Goal: Information Seeking & Learning: Learn about a topic

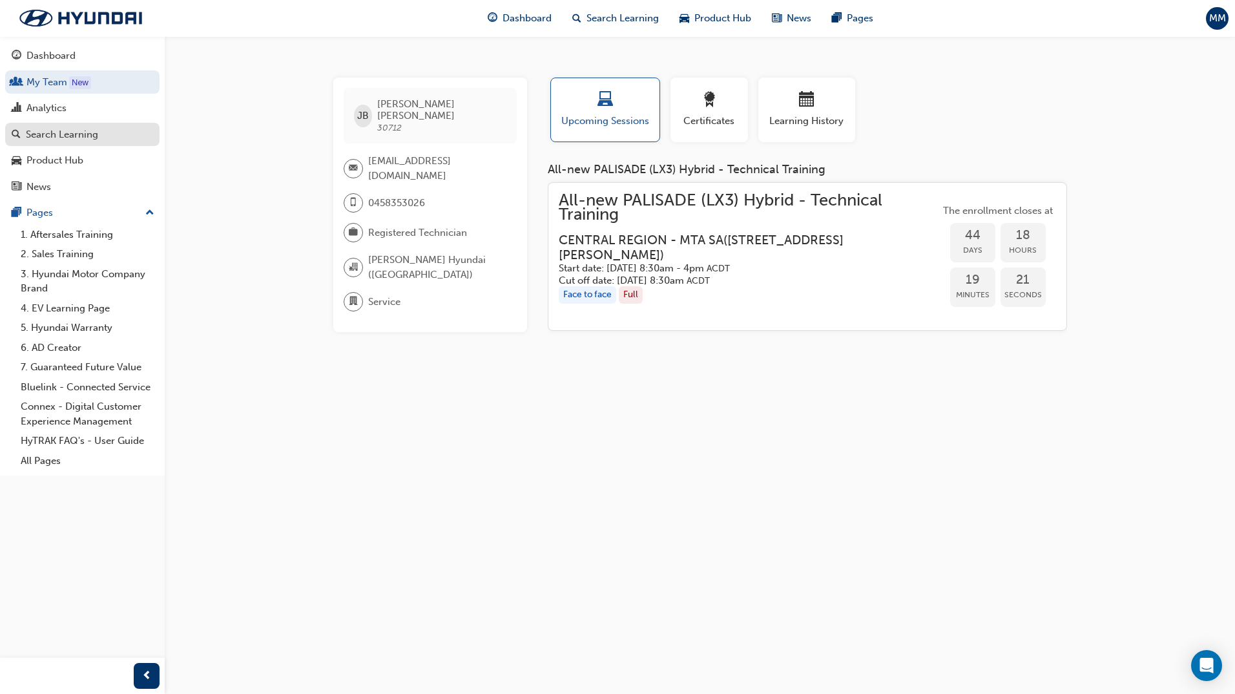
click at [72, 135] on div "Search Learning" at bounding box center [62, 134] width 72 height 15
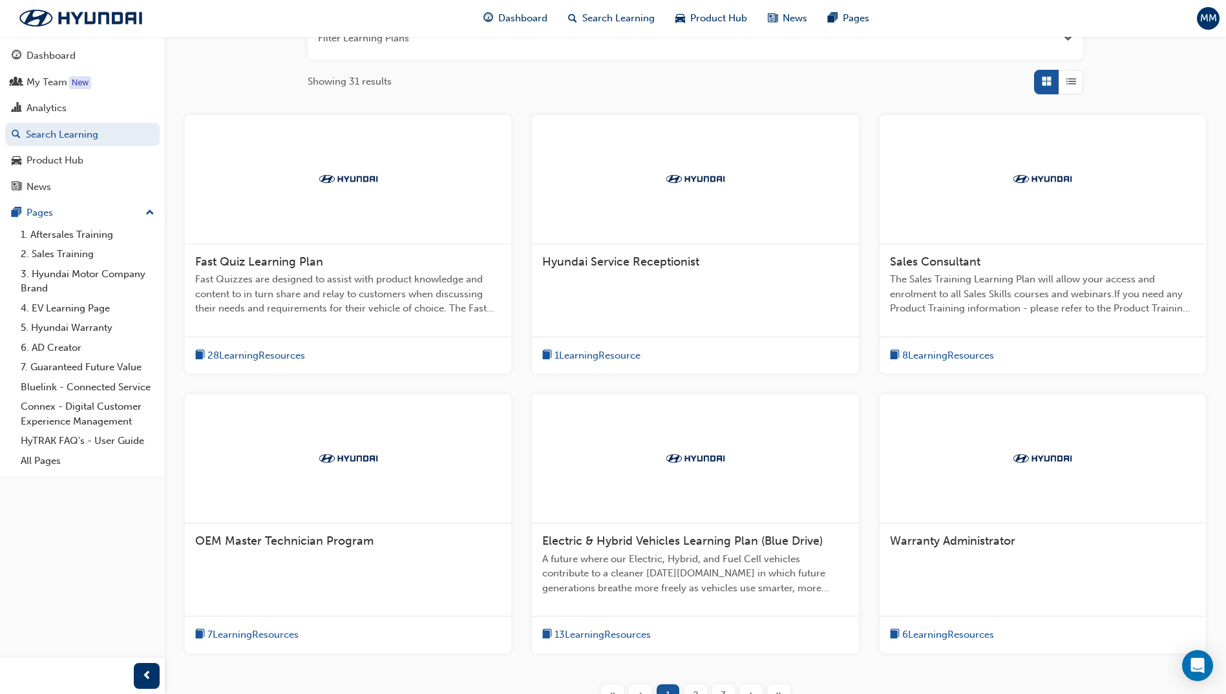
scroll to position [302, 0]
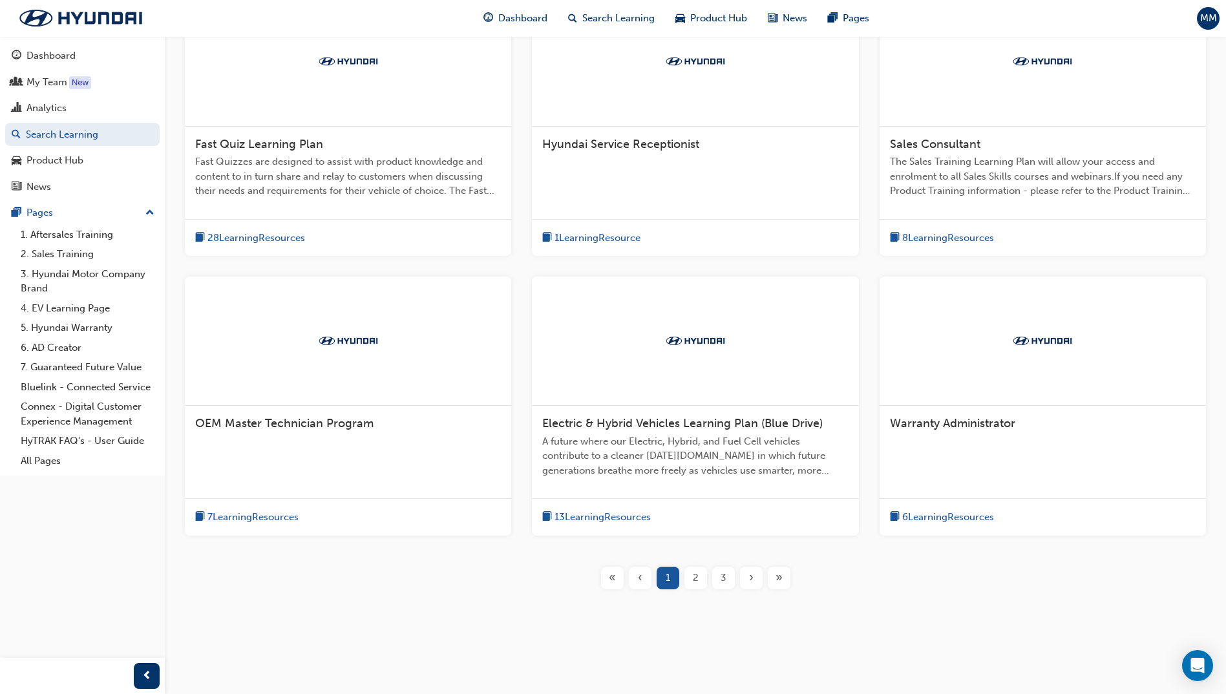
click at [749, 576] on span "›" at bounding box center [751, 577] width 5 height 15
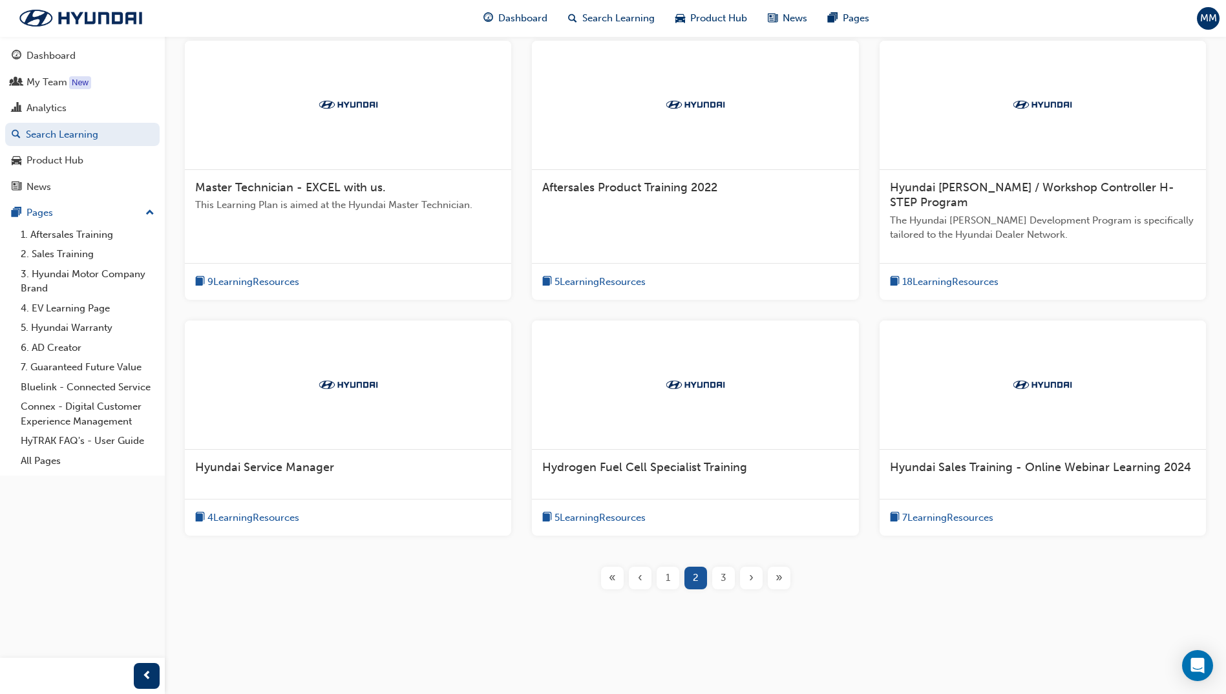
click at [749, 576] on span "›" at bounding box center [751, 577] width 5 height 15
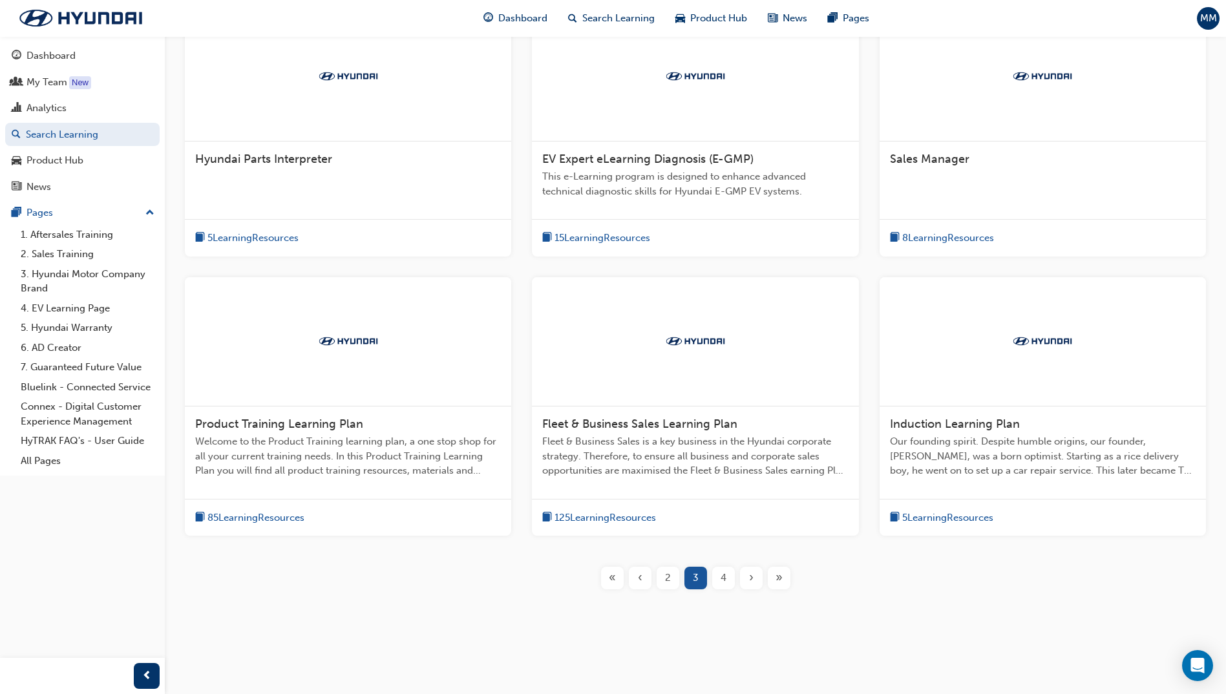
click at [749, 576] on span "›" at bounding box center [751, 577] width 5 height 15
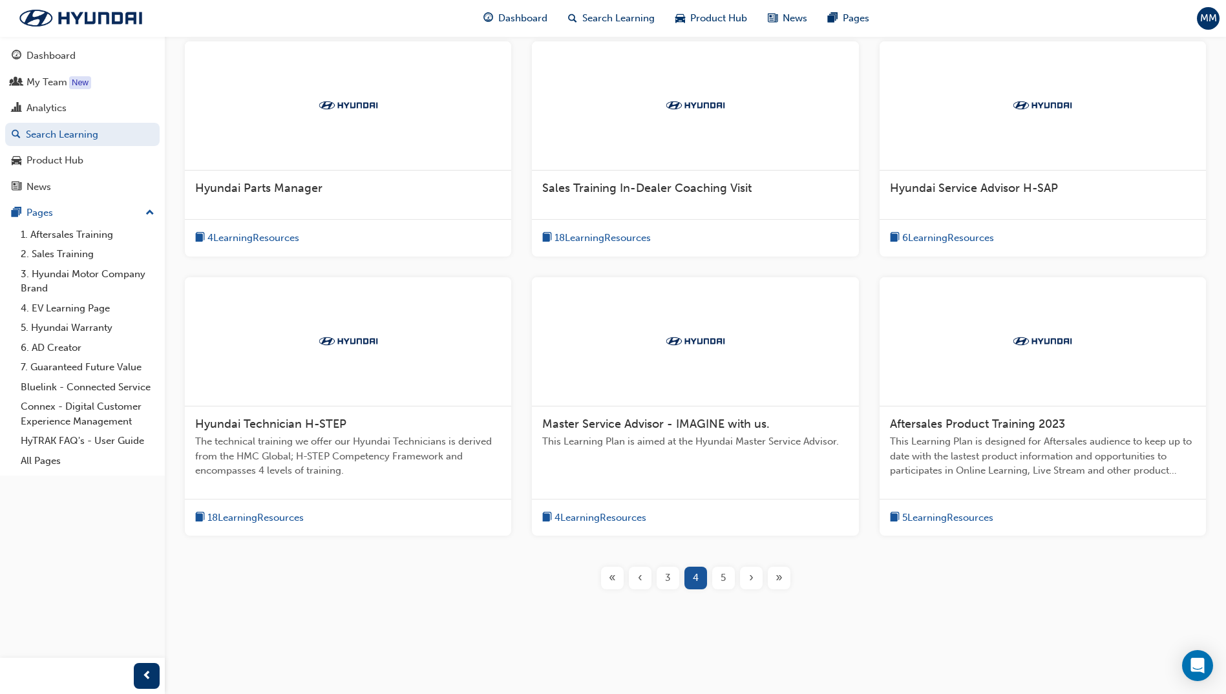
scroll to position [258, 0]
click at [749, 576] on span "›" at bounding box center [751, 577] width 5 height 15
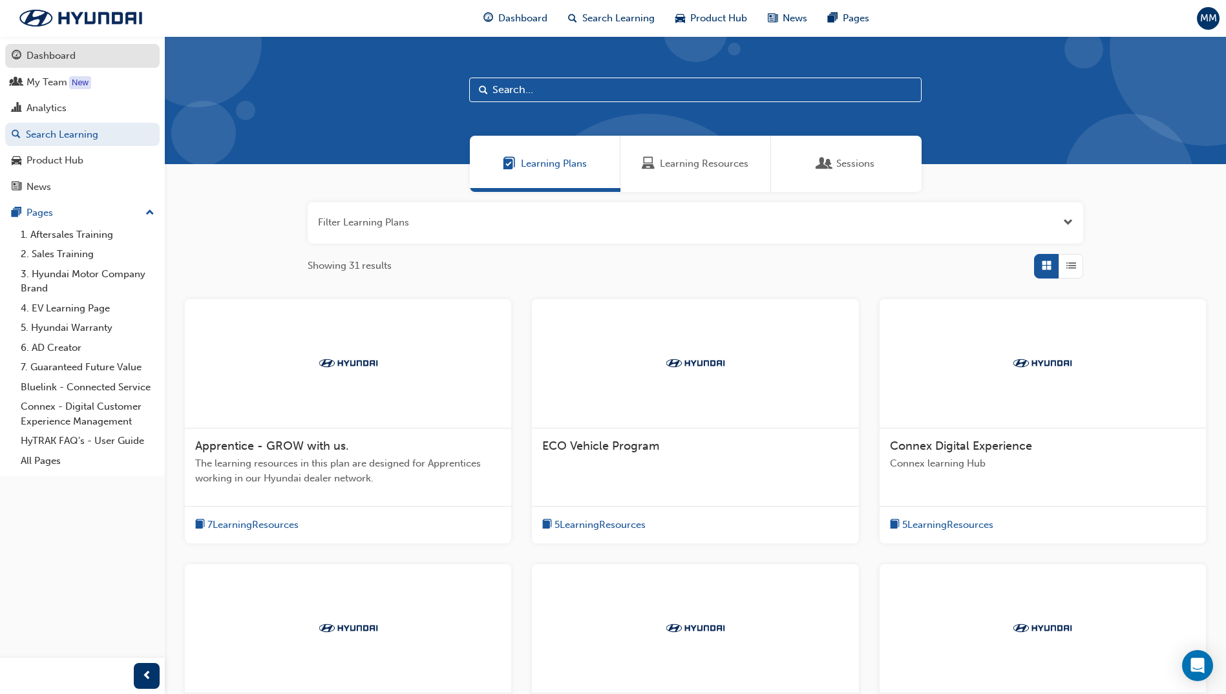
click at [49, 59] on div "Dashboard" at bounding box center [50, 55] width 49 height 15
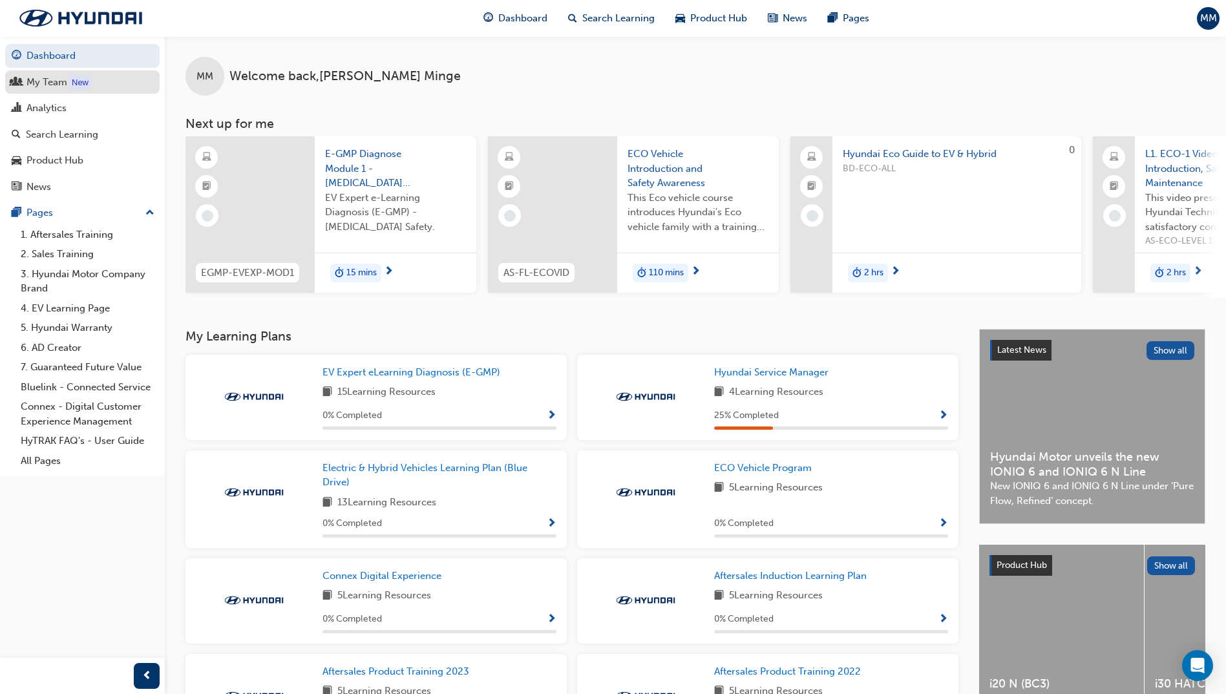
click at [51, 79] on div "My Team" at bounding box center [46, 82] width 41 height 15
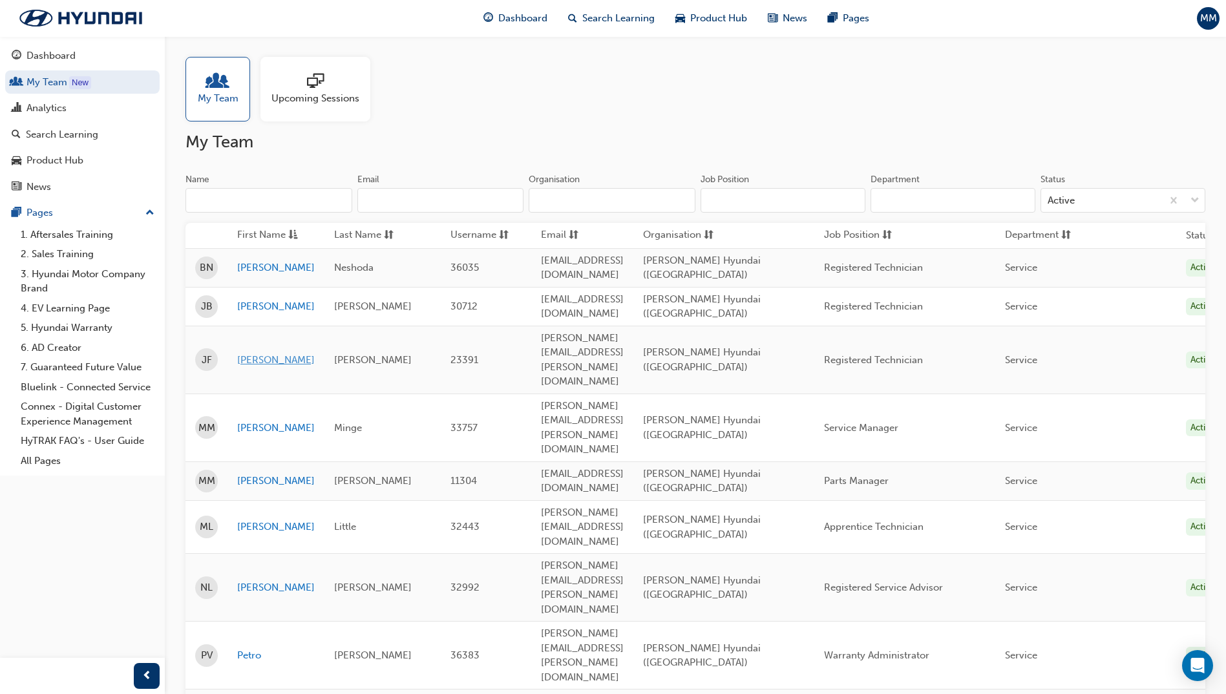
click at [249, 353] on link "[PERSON_NAME]" at bounding box center [276, 360] width 78 height 15
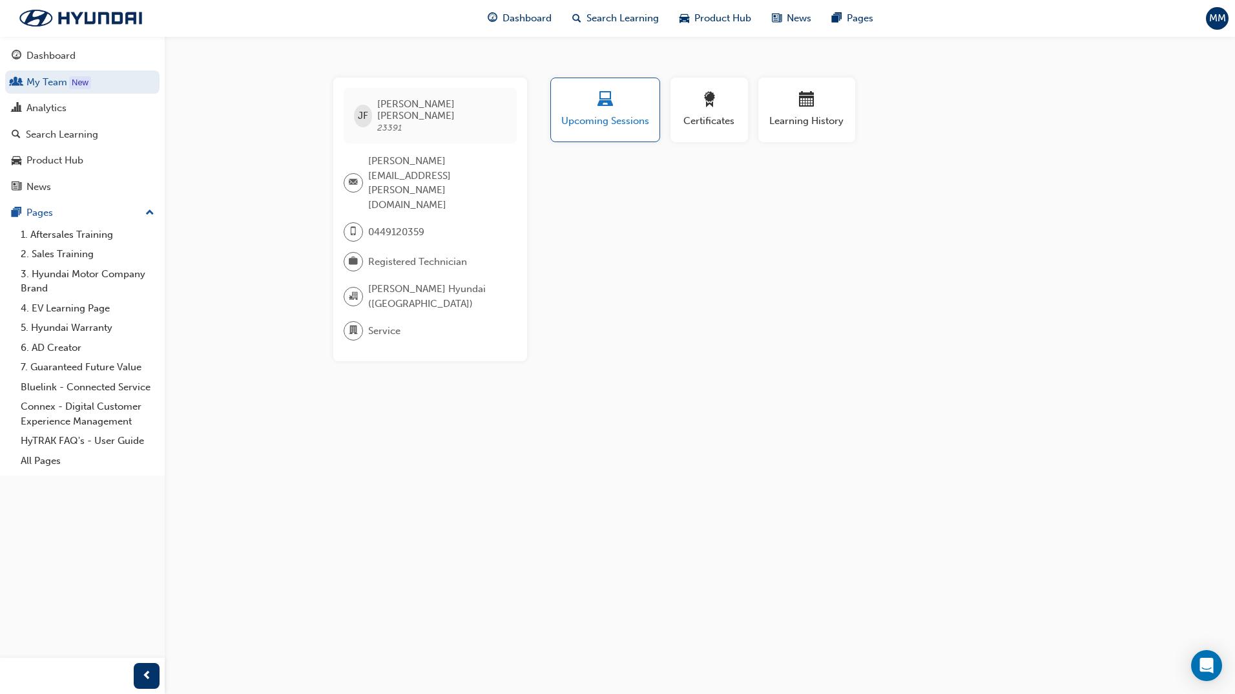
click at [627, 118] on span "Upcoming Sessions" at bounding box center [605, 121] width 89 height 15
click at [600, 115] on span "Upcoming Sessions" at bounding box center [605, 121] width 89 height 15
click at [92, 133] on div "Search Learning" at bounding box center [62, 134] width 72 height 15
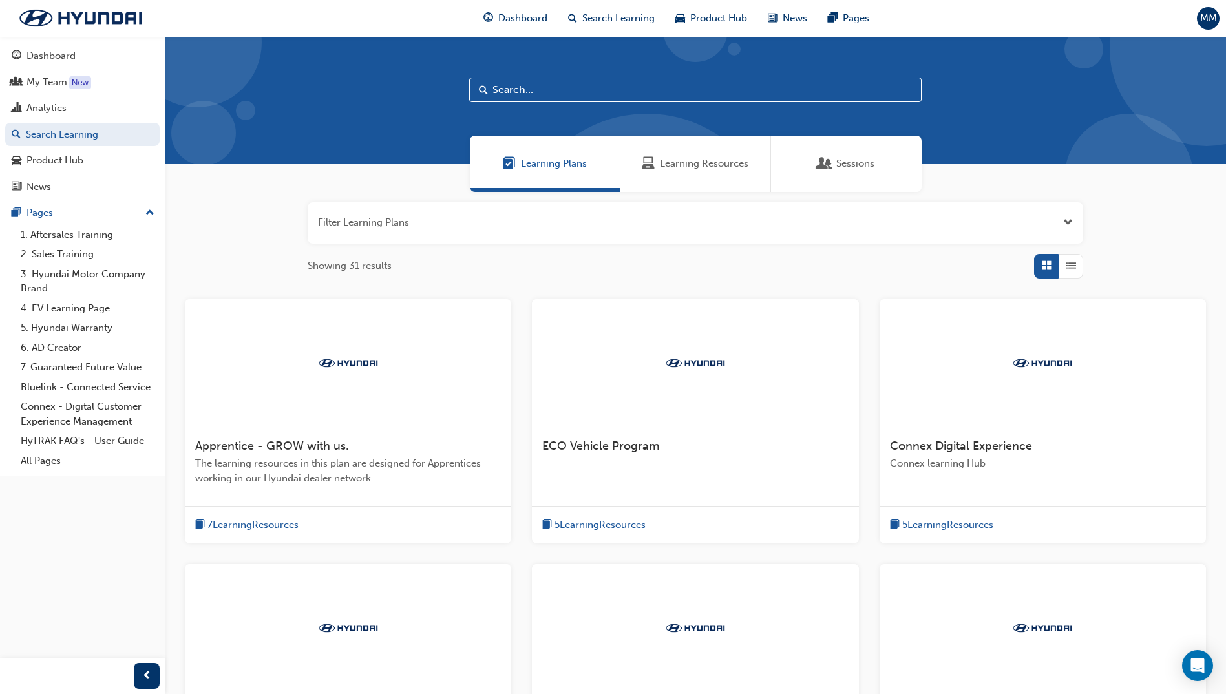
click at [845, 169] on span "Sessions" at bounding box center [855, 163] width 38 height 15
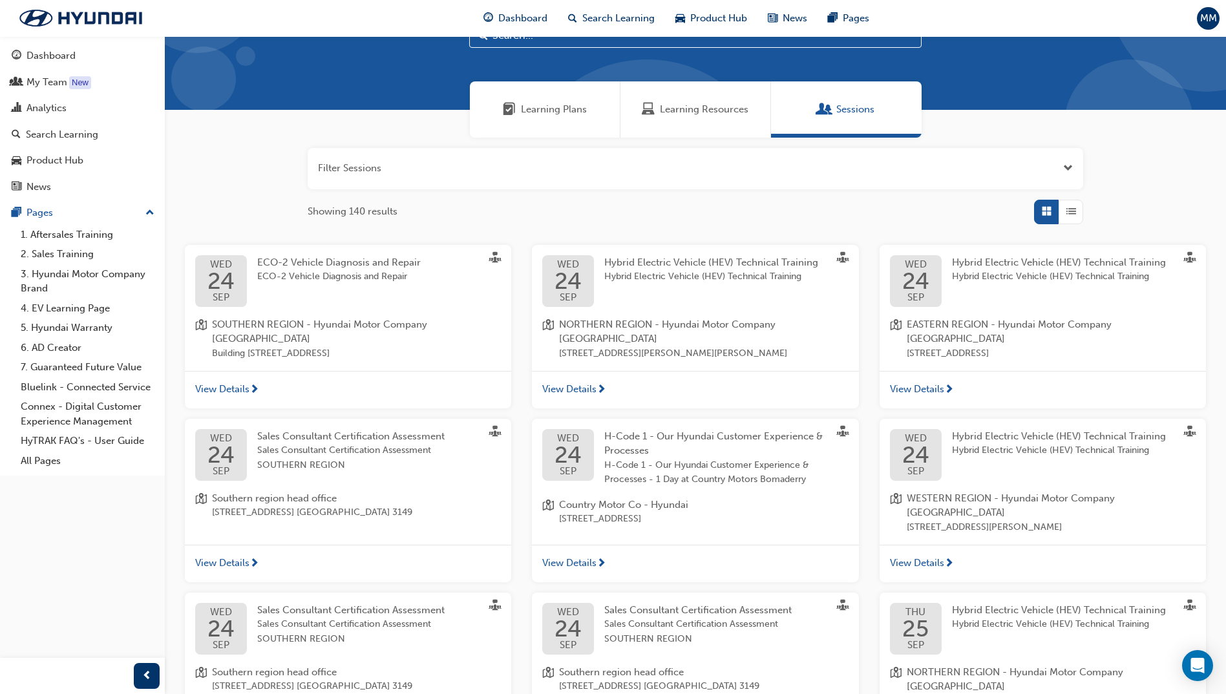
scroll to position [194, 0]
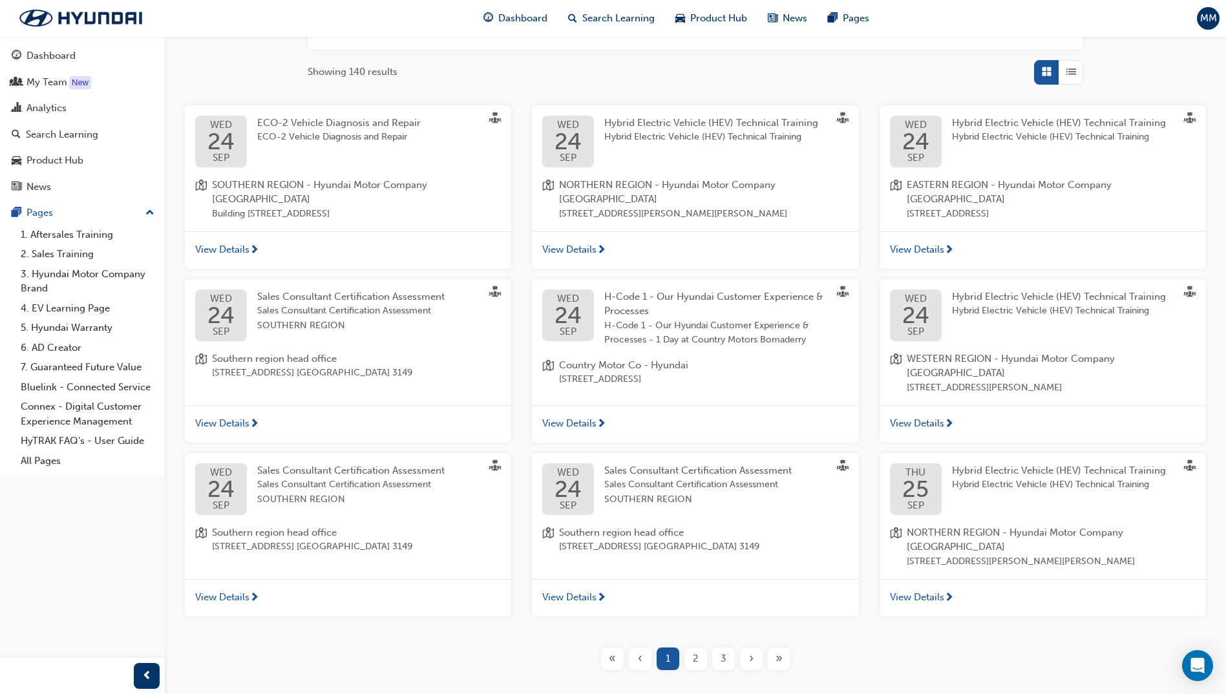
click at [690, 647] on div "2" at bounding box center [695, 658] width 23 height 23
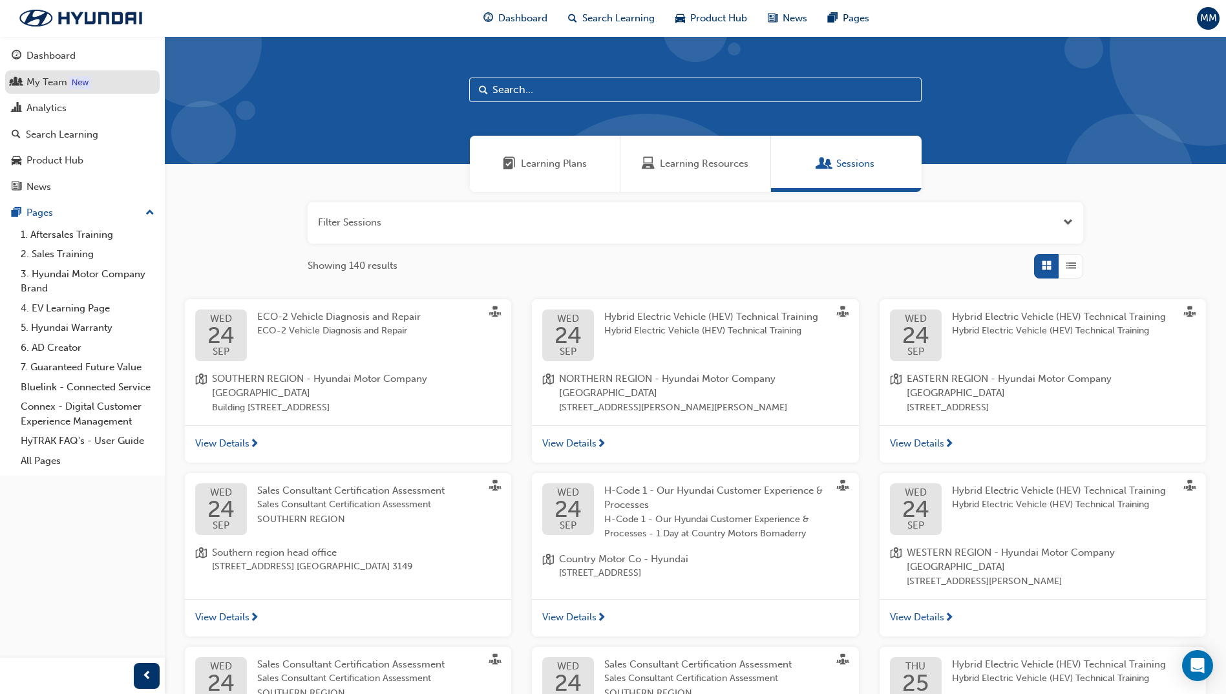
click at [65, 90] on link "My Team New" at bounding box center [82, 82] width 154 height 24
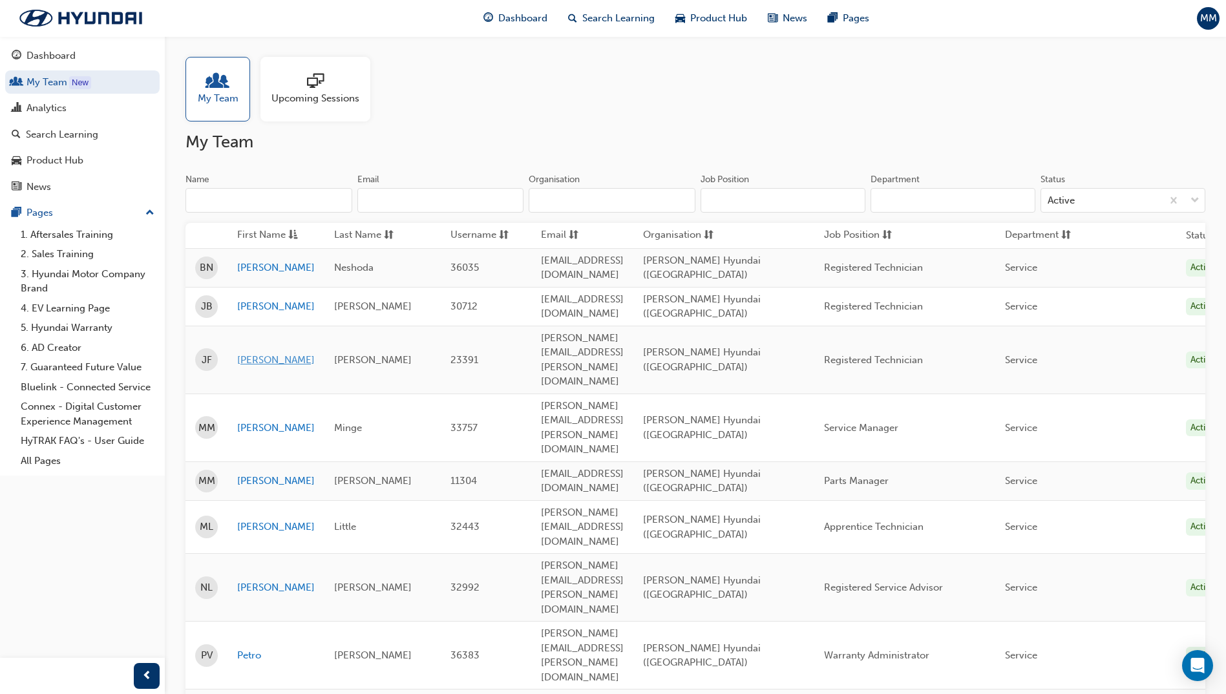
click at [254, 353] on link "[PERSON_NAME]" at bounding box center [276, 360] width 78 height 15
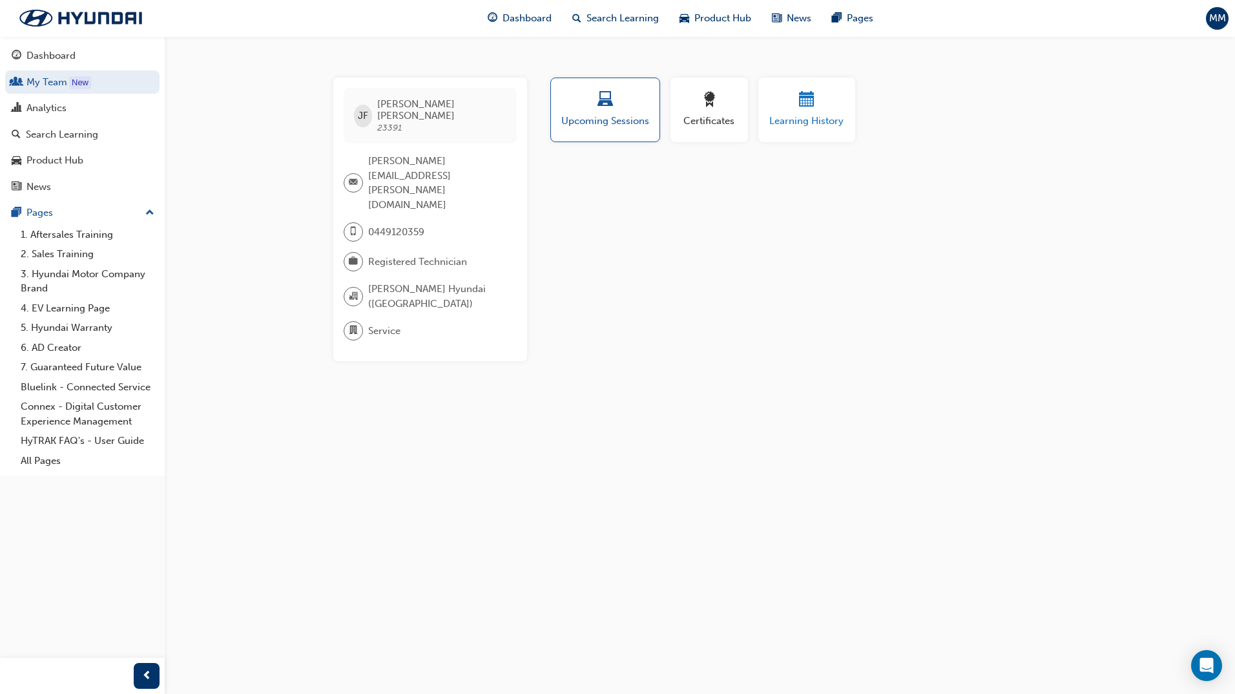
click at [788, 129] on button "Learning History" at bounding box center [806, 110] width 97 height 65
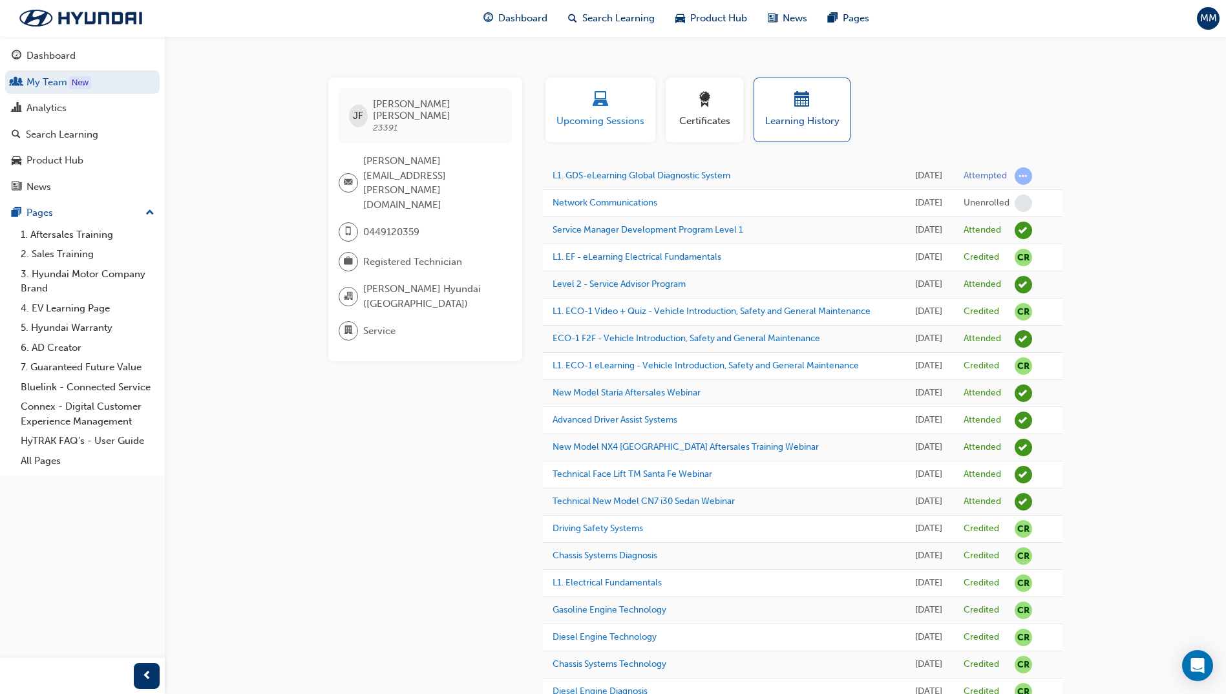
click at [577, 110] on div "button" at bounding box center [600, 102] width 90 height 20
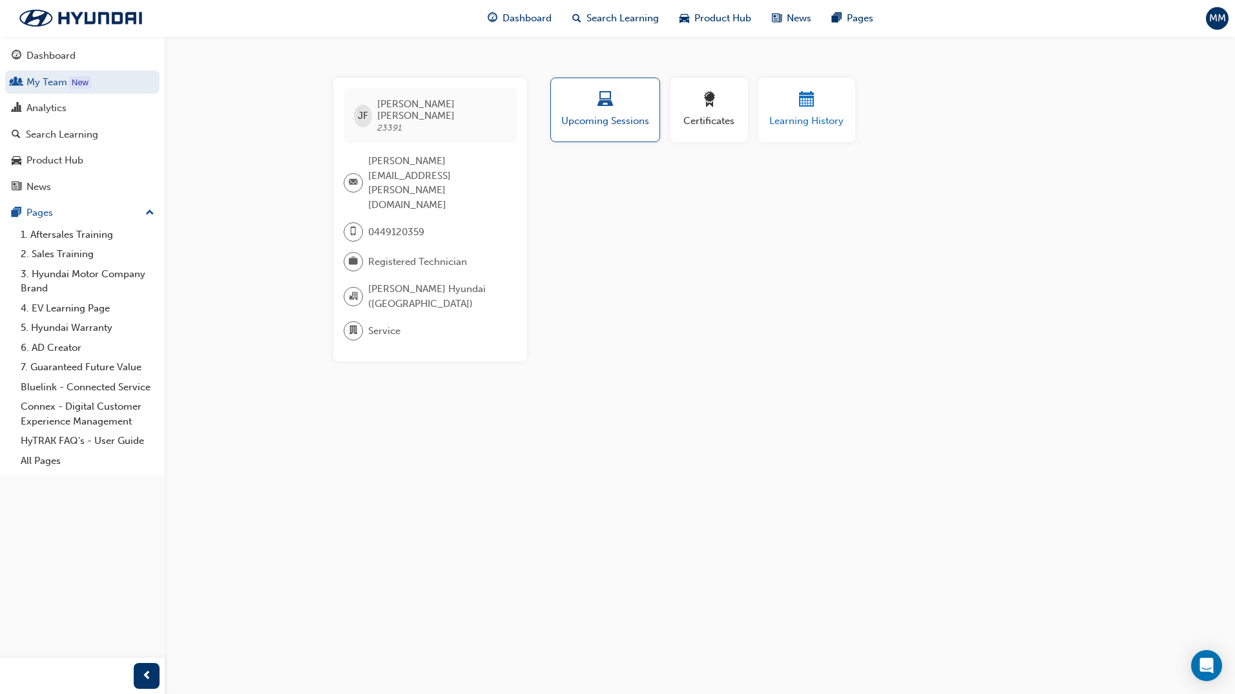
click at [780, 124] on span "Learning History" at bounding box center [807, 121] width 78 height 15
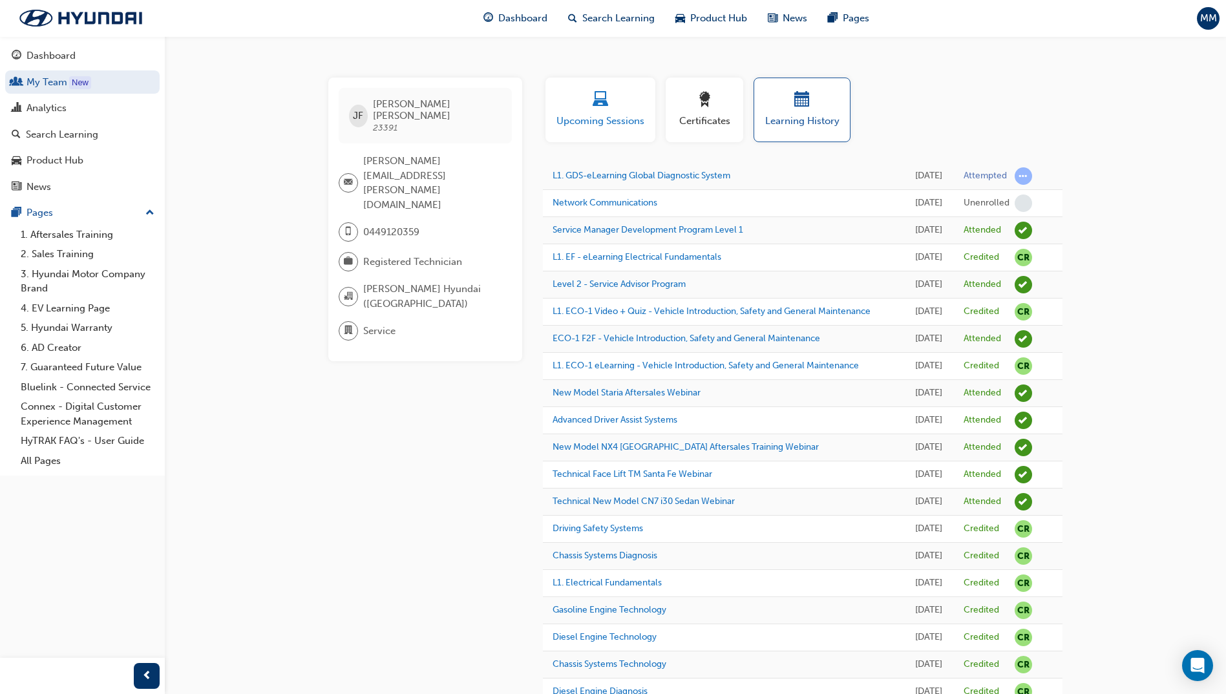
click at [617, 116] on span "Upcoming Sessions" at bounding box center [600, 121] width 90 height 15
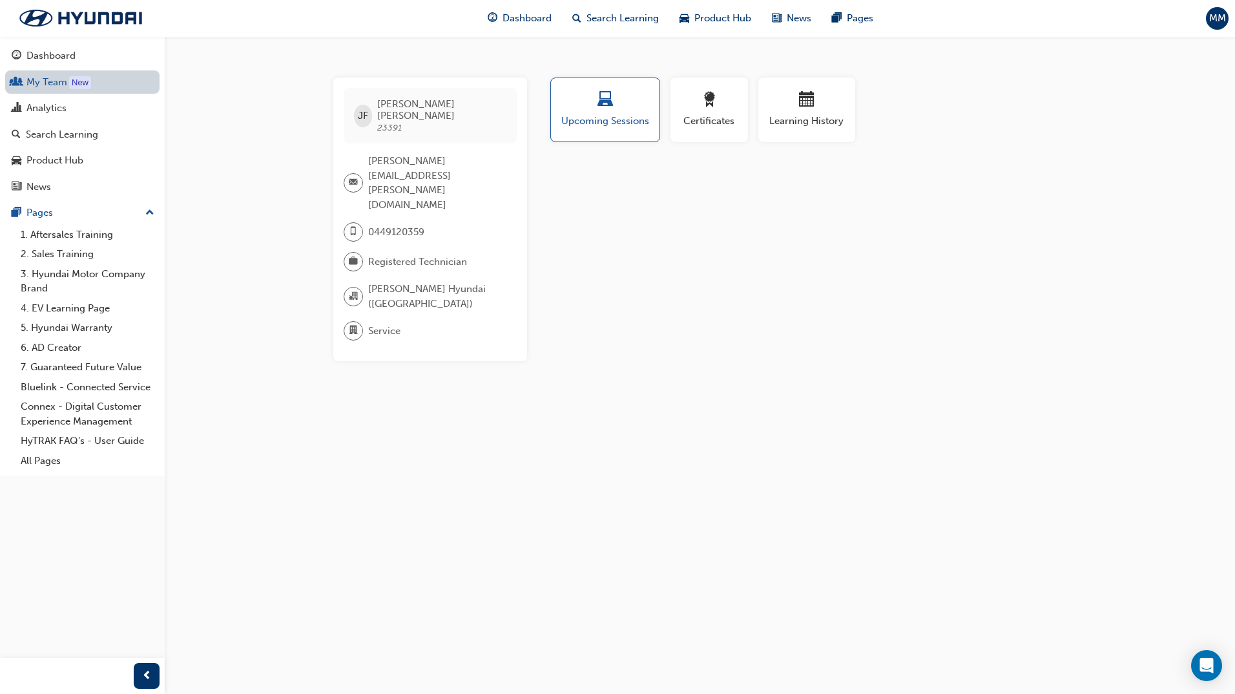
click at [46, 81] on link "My Team New" at bounding box center [82, 82] width 154 height 24
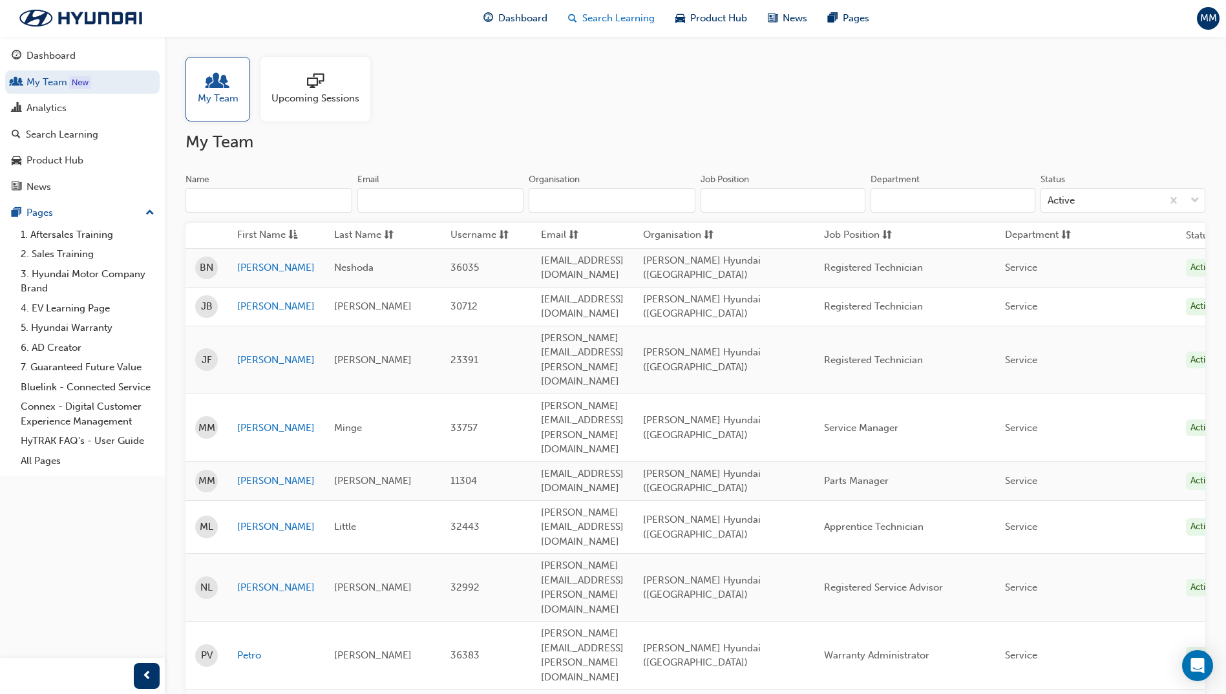
click at [618, 22] on span "Search Learning" at bounding box center [618, 18] width 72 height 15
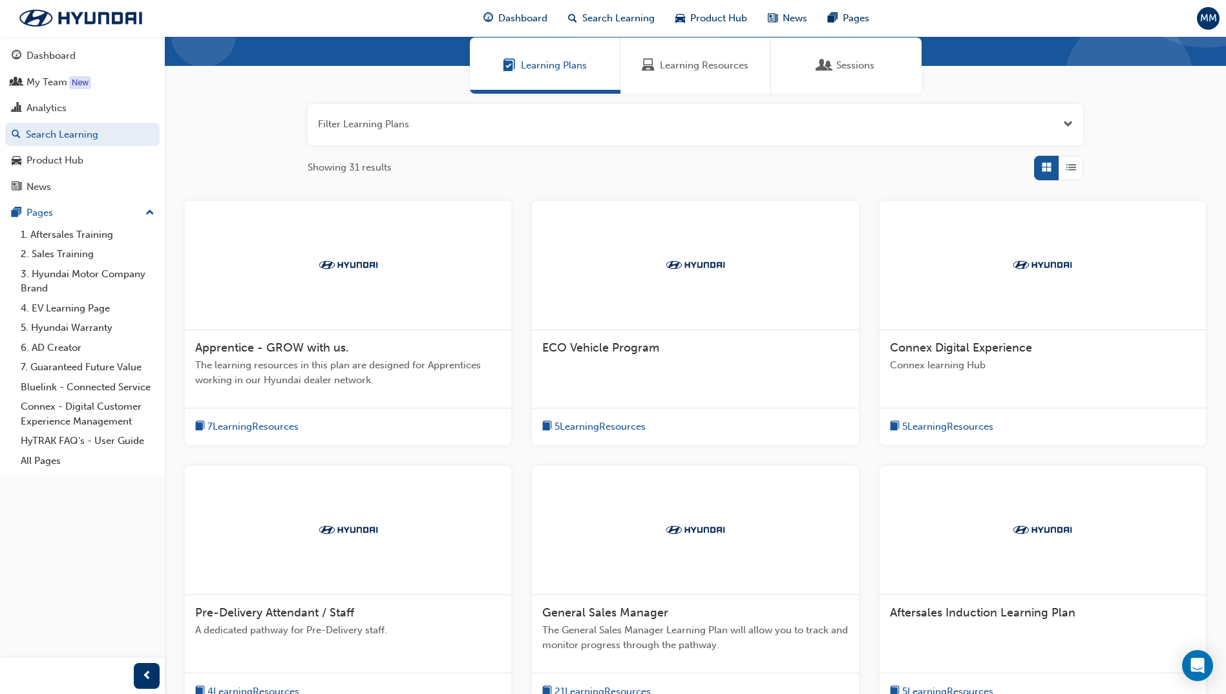
scroll to position [258, 0]
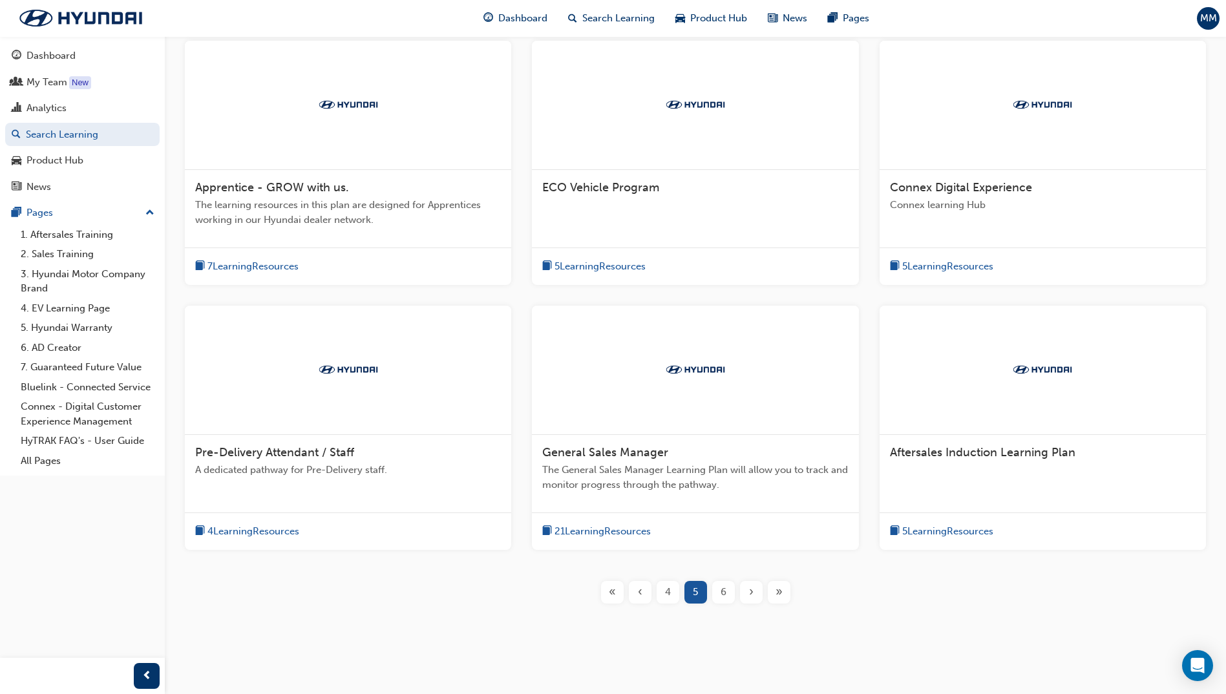
click at [638, 597] on span "‹" at bounding box center [640, 592] width 5 height 15
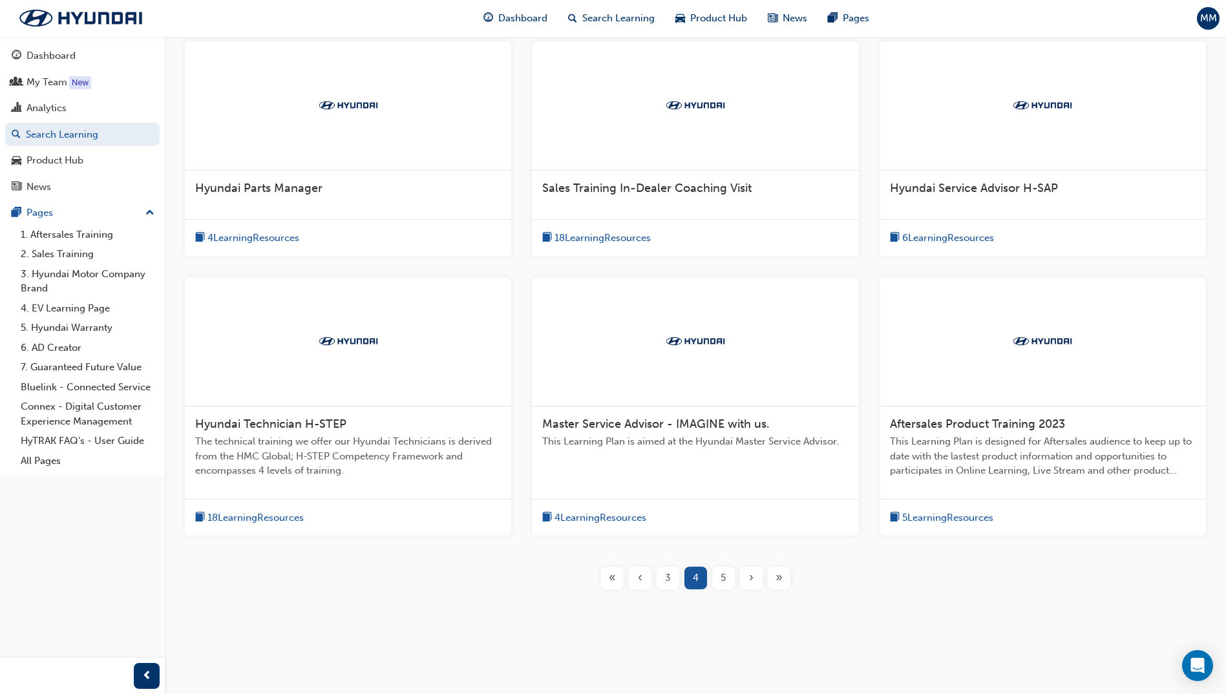
scroll to position [258, 0]
click at [634, 587] on div "‹" at bounding box center [640, 578] width 23 height 23
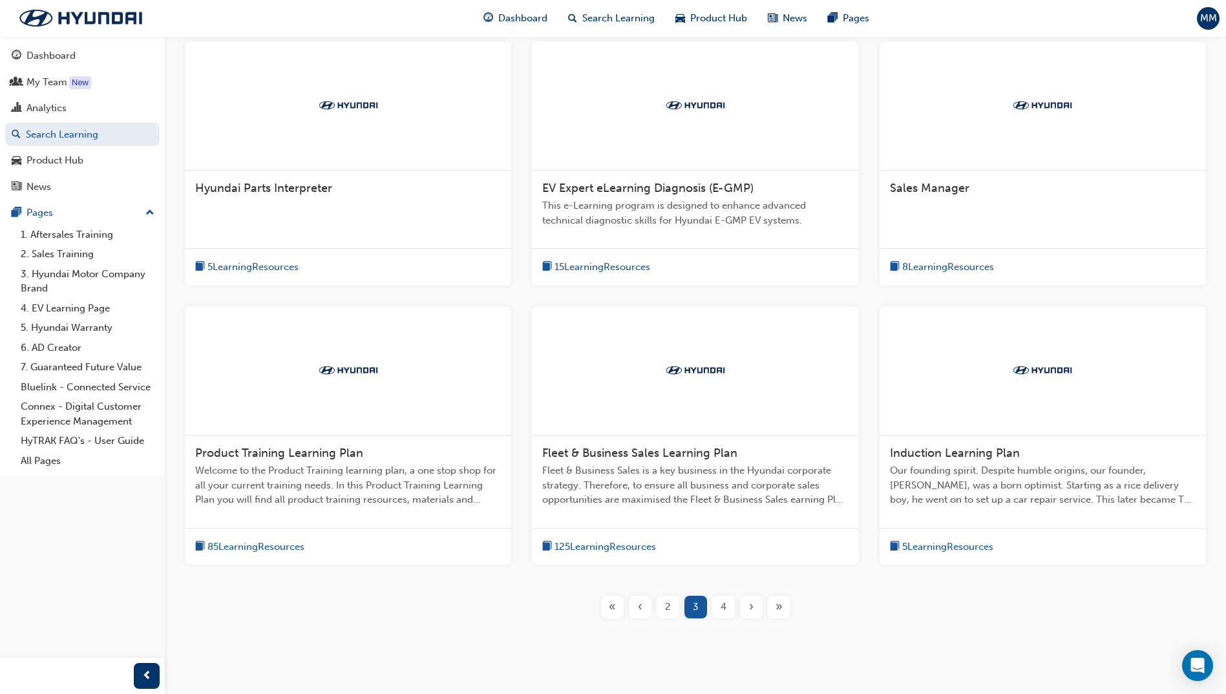
scroll to position [258, 0]
click at [640, 585] on div "Hyundai Parts Interpreter 5 Learning Resources EV Expert eLearning Diagnosis (E…" at bounding box center [694, 340] width 1019 height 598
click at [635, 609] on div "‹" at bounding box center [640, 606] width 23 height 23
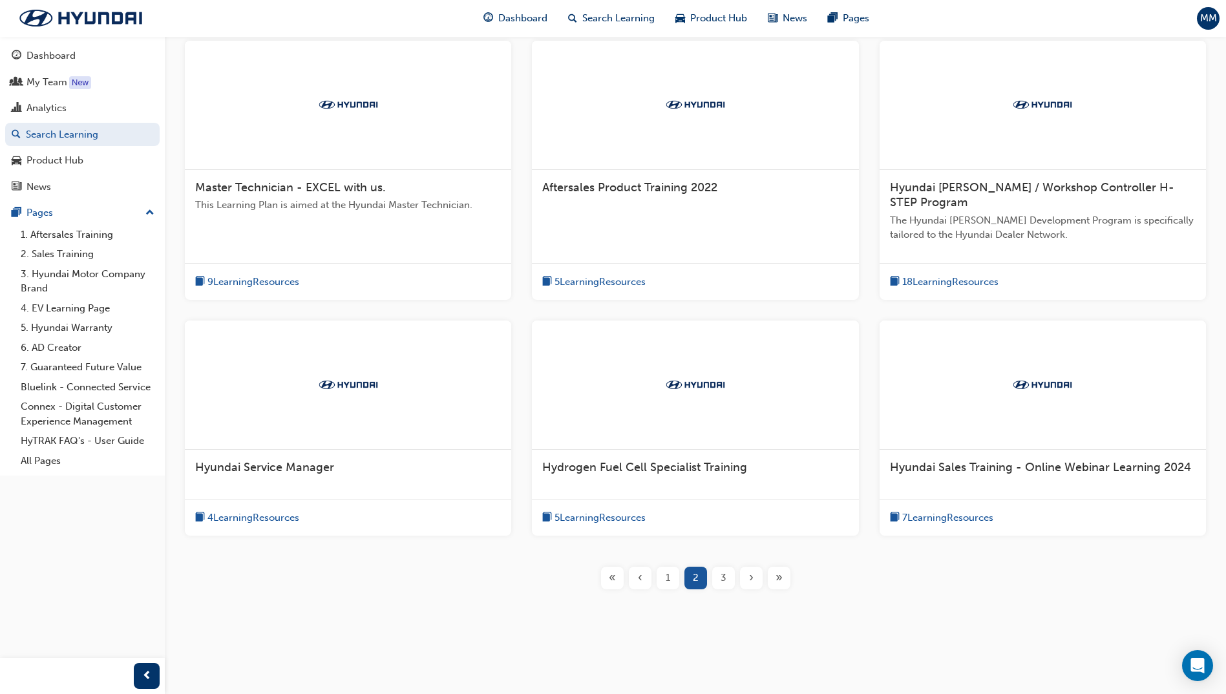
click at [643, 582] on div "‹" at bounding box center [640, 578] width 23 height 23
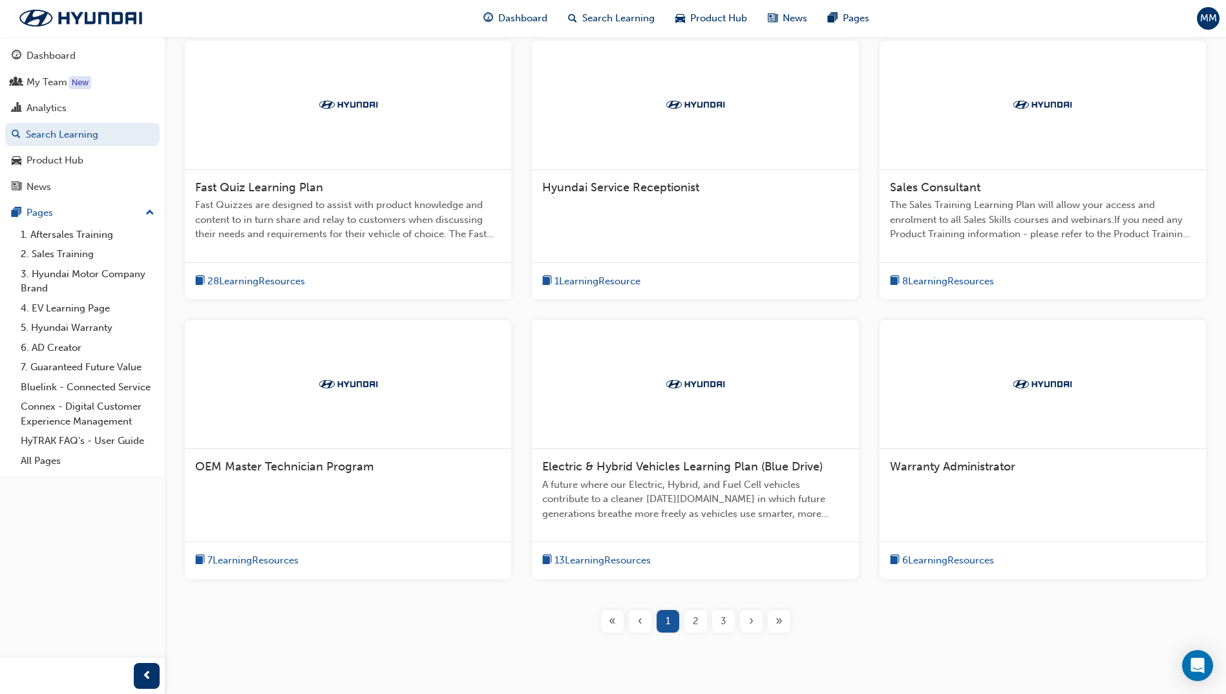
click at [284, 559] on span "7 Learning Resources" at bounding box center [252, 560] width 91 height 15
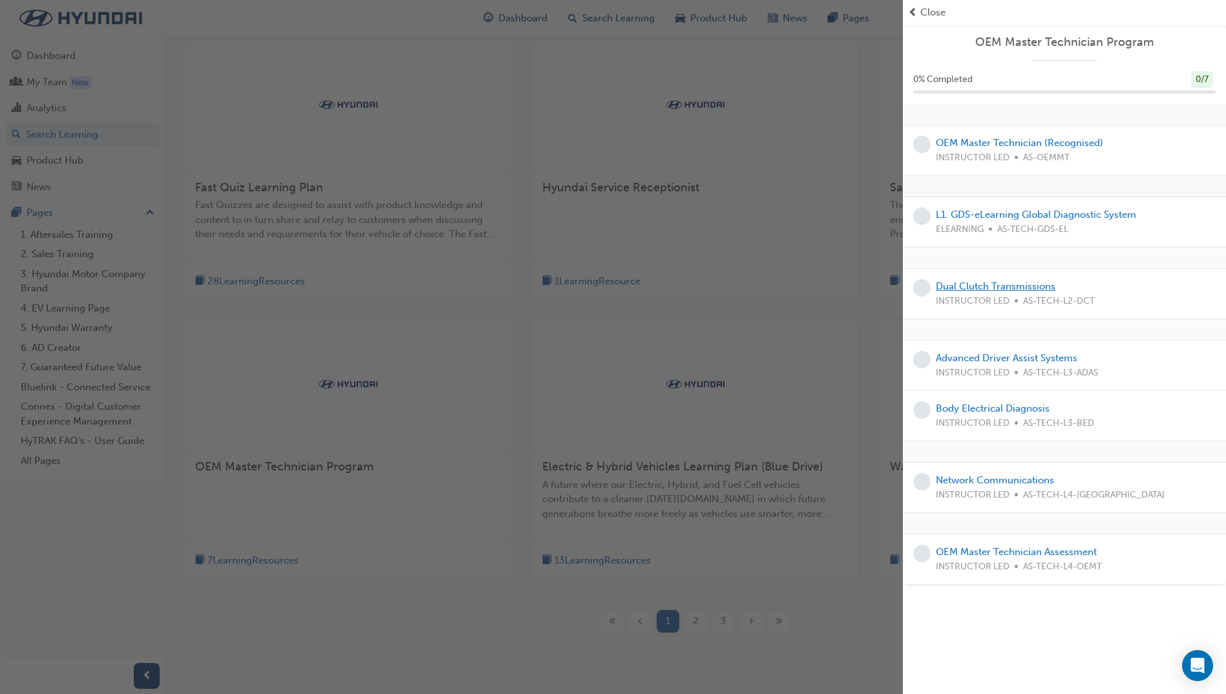
click at [1016, 287] on link "Dual Clutch Transmissions" at bounding box center [995, 286] width 120 height 12
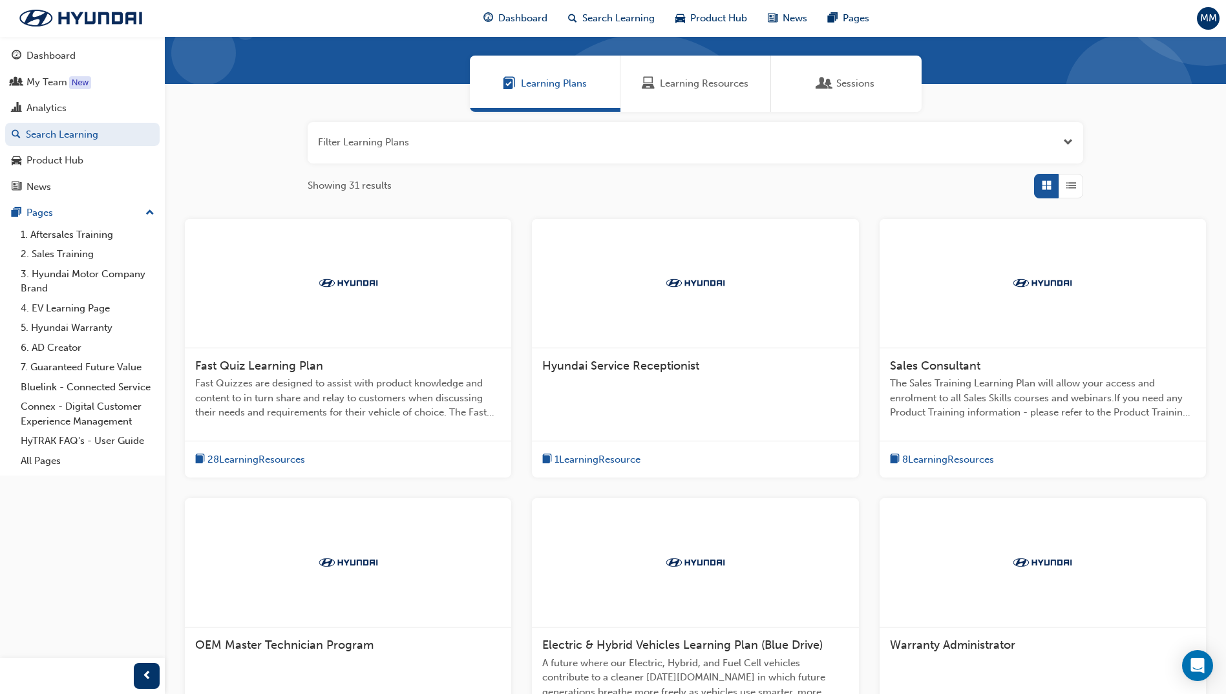
scroll to position [258, 0]
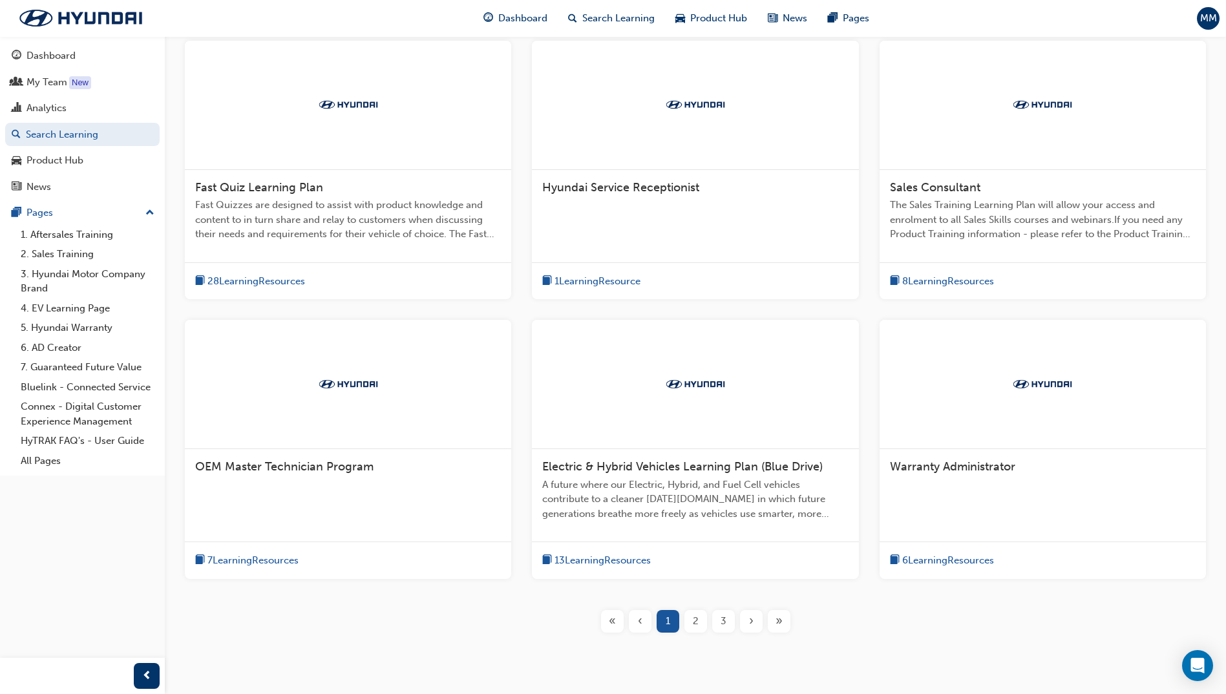
click at [223, 562] on span "7 Learning Resources" at bounding box center [252, 560] width 91 height 15
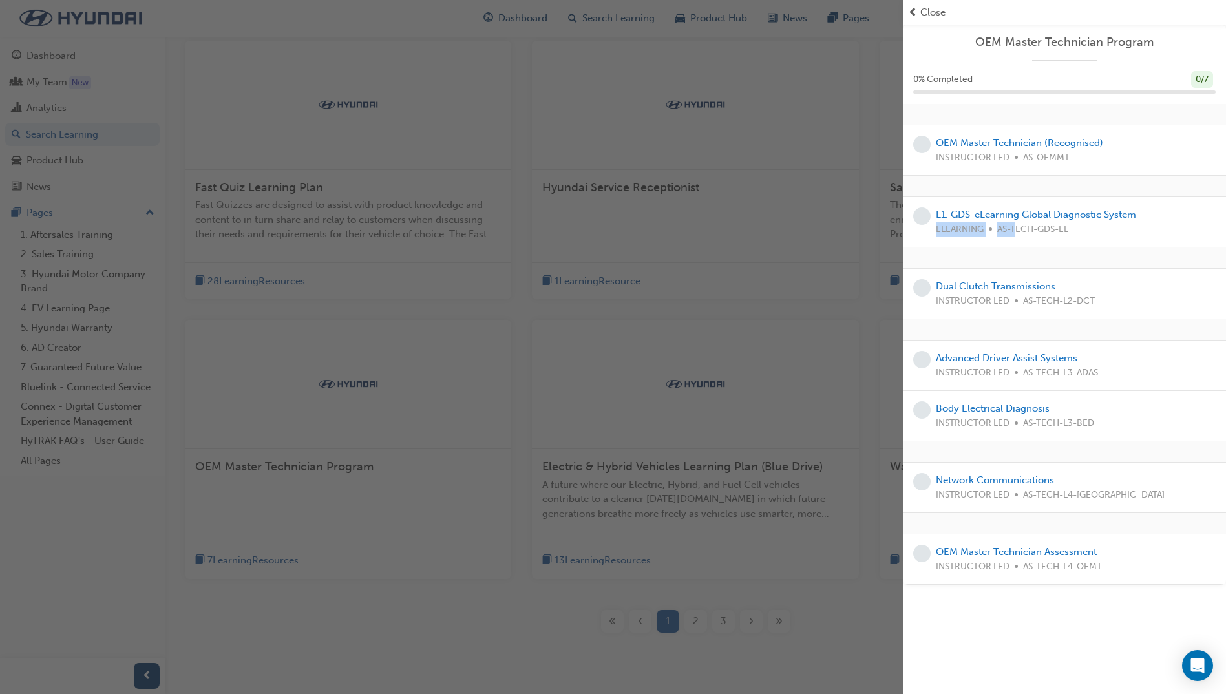
drag, startPoint x: 937, startPoint y: 228, endPoint x: 1021, endPoint y: 225, distance: 84.0
click at [1021, 225] on div "ELEARNING AS-TECH-GDS-EL" at bounding box center [1035, 229] width 200 height 15
drag, startPoint x: 1021, startPoint y: 225, endPoint x: 1080, endPoint y: 277, distance: 77.9
click at [1077, 275] on div "Dual Clutch Transmissions INSTRUCTOR LED AS-TECH-L2-DCT" at bounding box center [1064, 294] width 323 height 50
drag, startPoint x: 1061, startPoint y: 301, endPoint x: 1071, endPoint y: 301, distance: 9.7
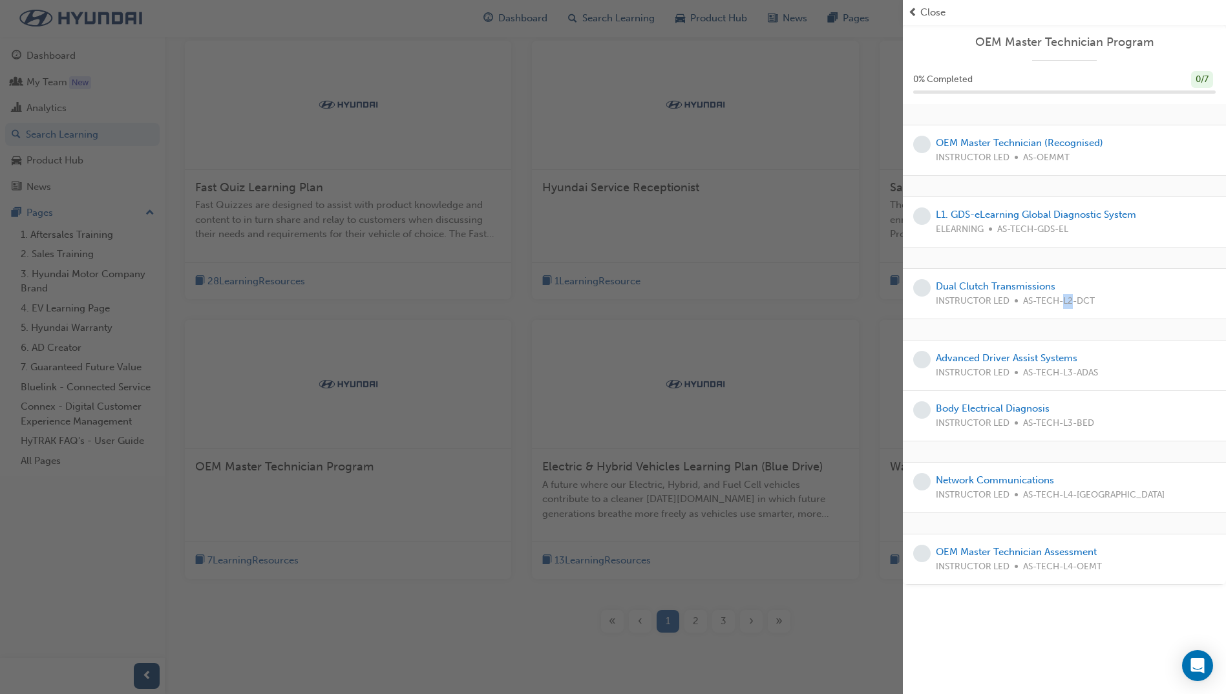
click at [1071, 301] on span "AS-TECH-L2-DCT" at bounding box center [1059, 301] width 72 height 15
drag, startPoint x: 1071, startPoint y: 301, endPoint x: 1093, endPoint y: 376, distance: 78.1
click at [1093, 377] on span "AS-TECH-L3-ADAS" at bounding box center [1060, 373] width 75 height 15
drag, startPoint x: 1095, startPoint y: 371, endPoint x: 1061, endPoint y: 421, distance: 60.0
click at [1061, 421] on div "Advanced Driver Assist Systems INSTRUCTOR LED AS-TECH-L3-ADAS Body Electrical D…" at bounding box center [1064, 390] width 323 height 101
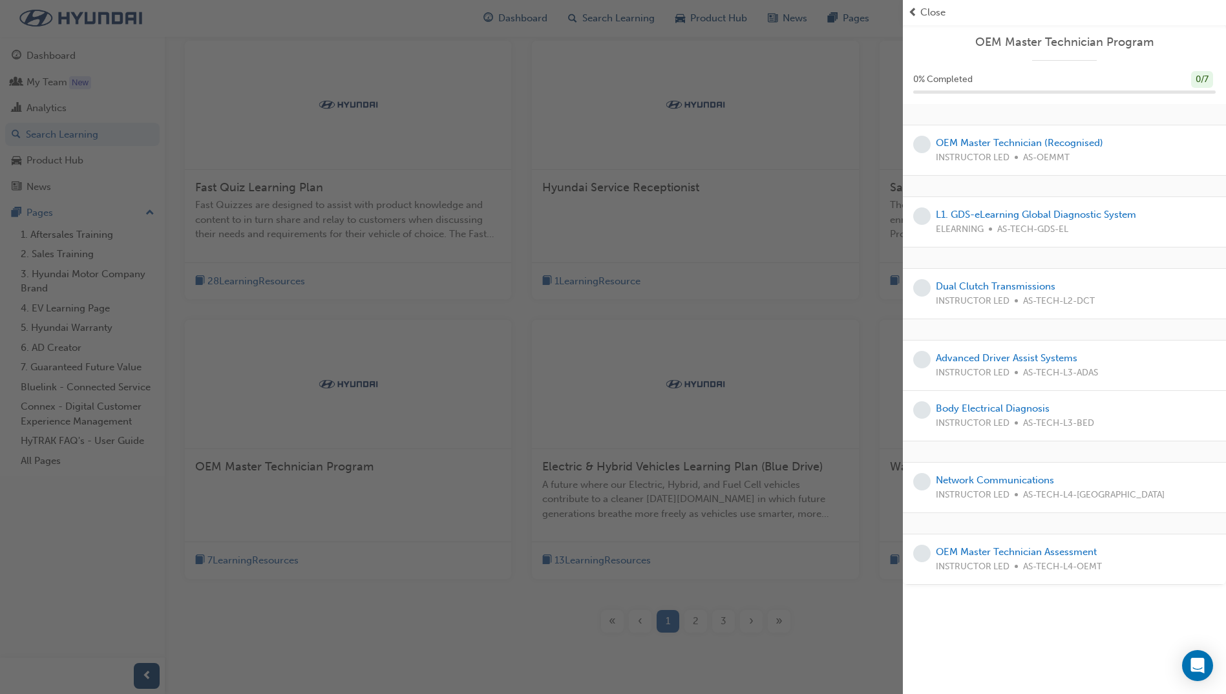
drag, startPoint x: 1061, startPoint y: 421, endPoint x: 1151, endPoint y: 431, distance: 90.3
click at [1151, 431] on div "Body Electrical Diagnosis INSTRUCTOR LED AS-TECH-L3-BED" at bounding box center [1064, 416] width 323 height 50
drag, startPoint x: 1084, startPoint y: 490, endPoint x: 1076, endPoint y: 565, distance: 75.4
click at [1076, 565] on div "OEM Master Technician (Recognised) INSTRUCTOR LED AS-OEMMT L1. GDS-eLearning Gl…" at bounding box center [1064, 344] width 323 height 481
drag, startPoint x: 1076, startPoint y: 565, endPoint x: 1170, endPoint y: 397, distance: 192.6
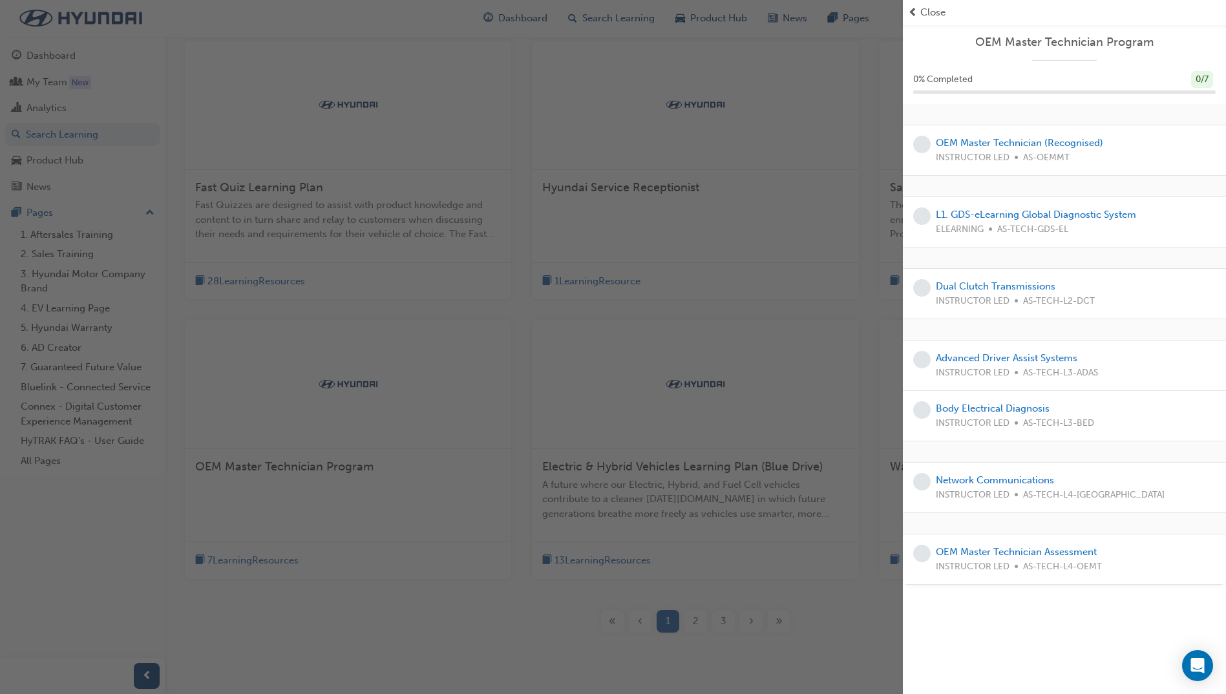
click at [1170, 397] on div "Body Electrical Diagnosis INSTRUCTOR LED AS-TECH-L3-BED" at bounding box center [1064, 416] width 323 height 50
click at [982, 290] on link "Dual Clutch Transmissions" at bounding box center [995, 286] width 120 height 12
